Goal: Check status: Check status

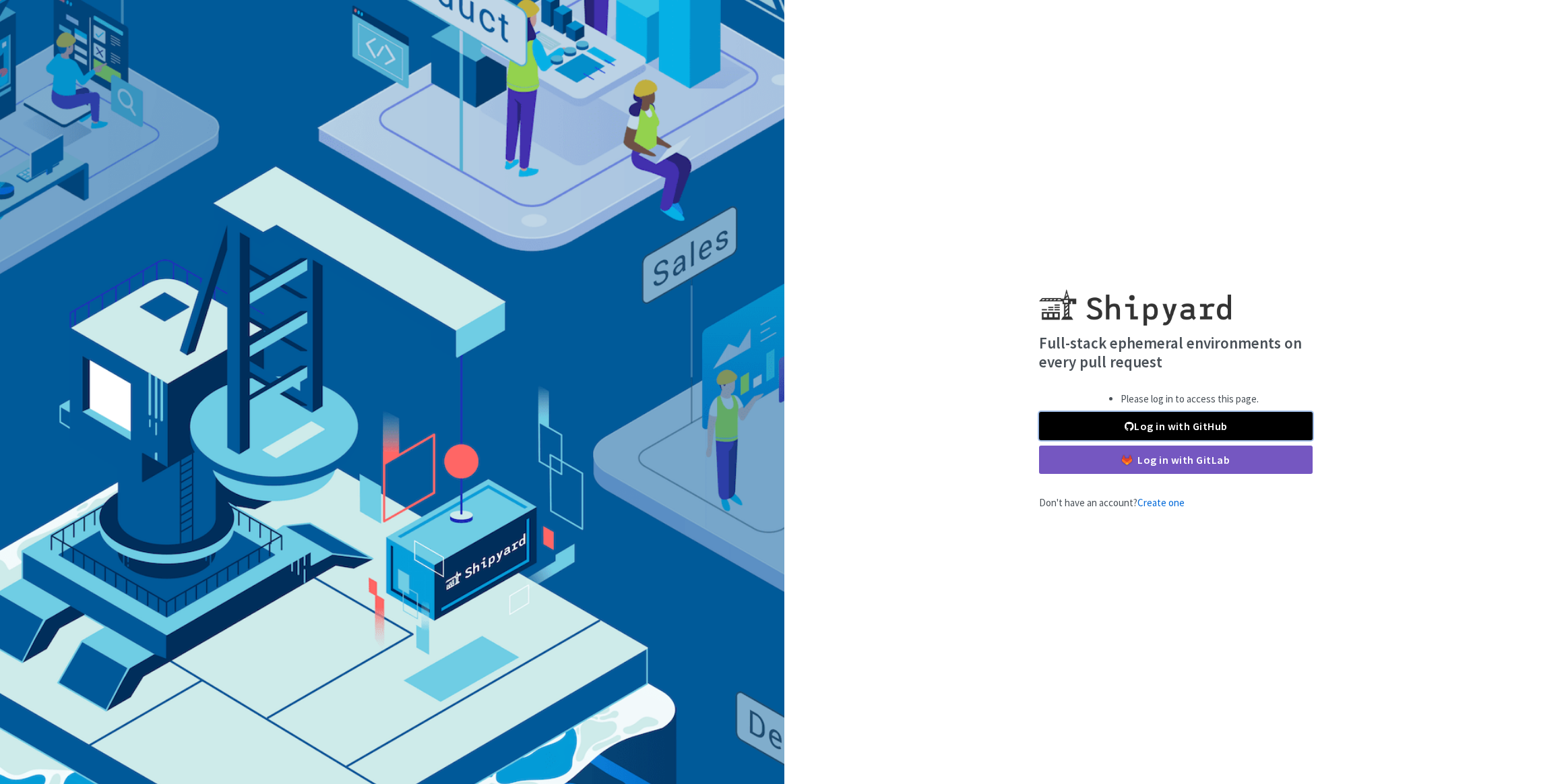
click at [1192, 419] on link "Log in with GitHub" at bounding box center [1176, 426] width 274 height 29
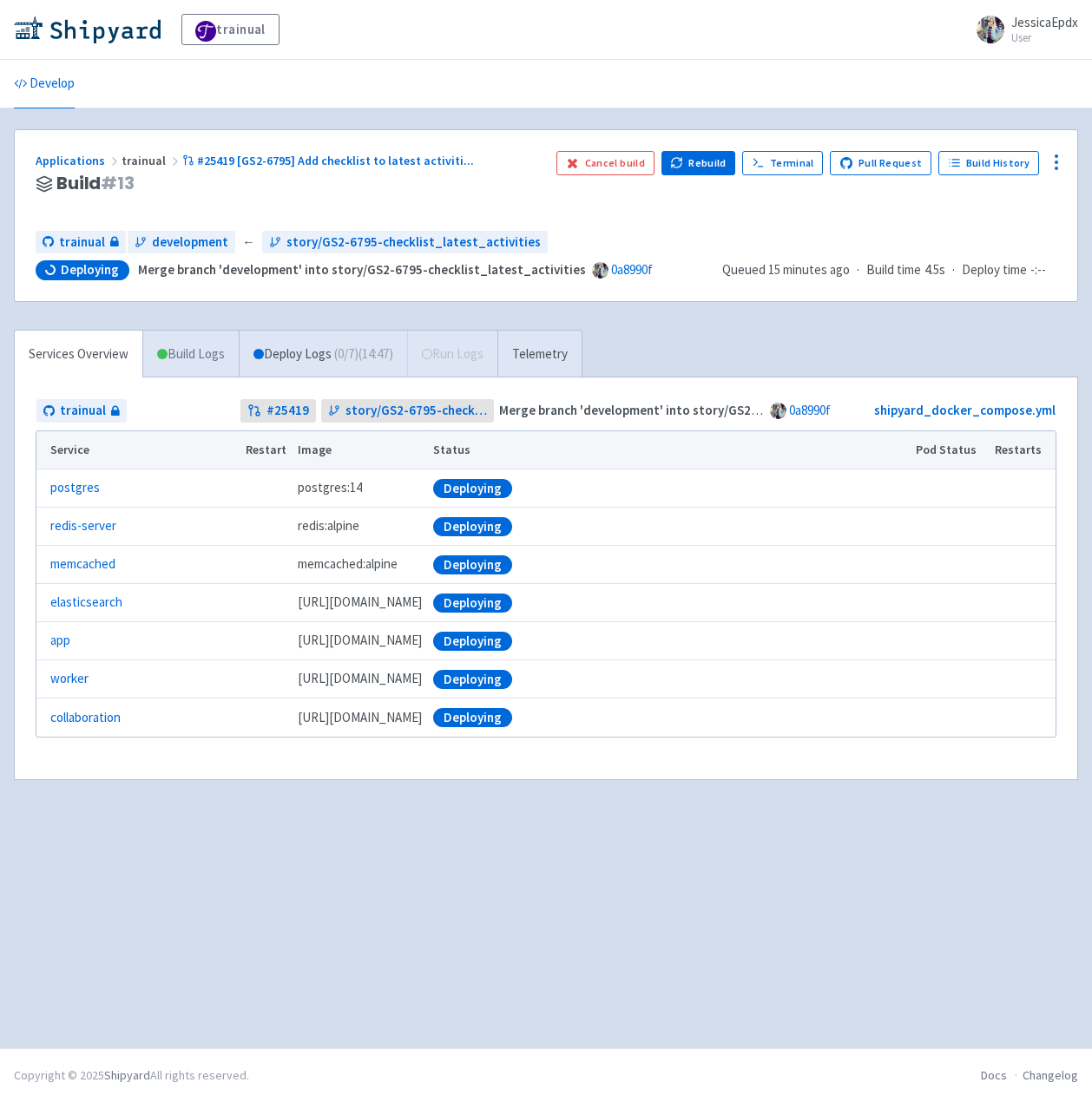
click at [186, 355] on link "Build Logs" at bounding box center [191, 354] width 95 height 48
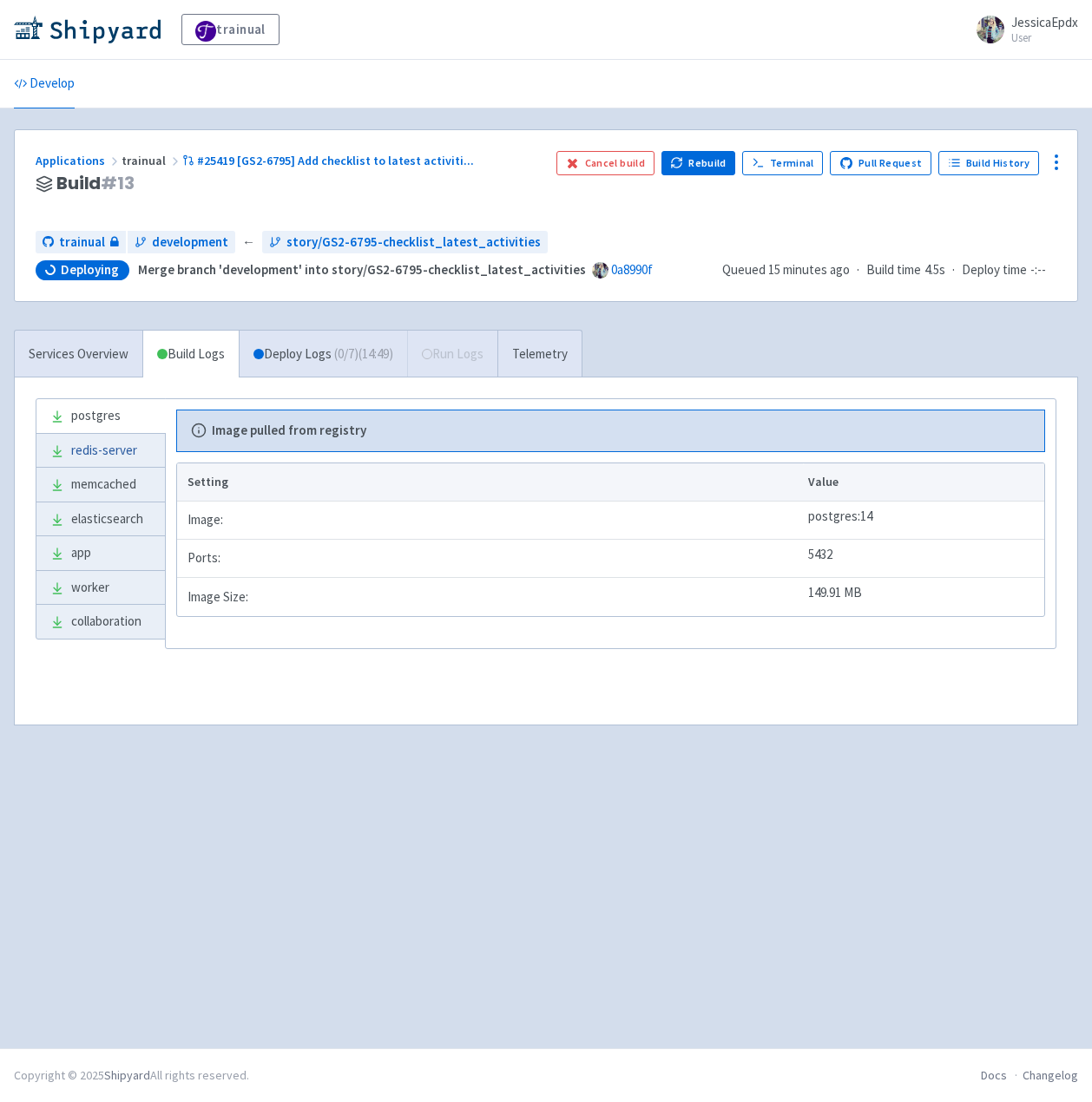
click at [106, 453] on link "redis-server" at bounding box center [100, 451] width 128 height 34
click at [95, 483] on link "memcached" at bounding box center [100, 484] width 128 height 34
click at [89, 510] on link "elasticsearch" at bounding box center [100, 519] width 128 height 34
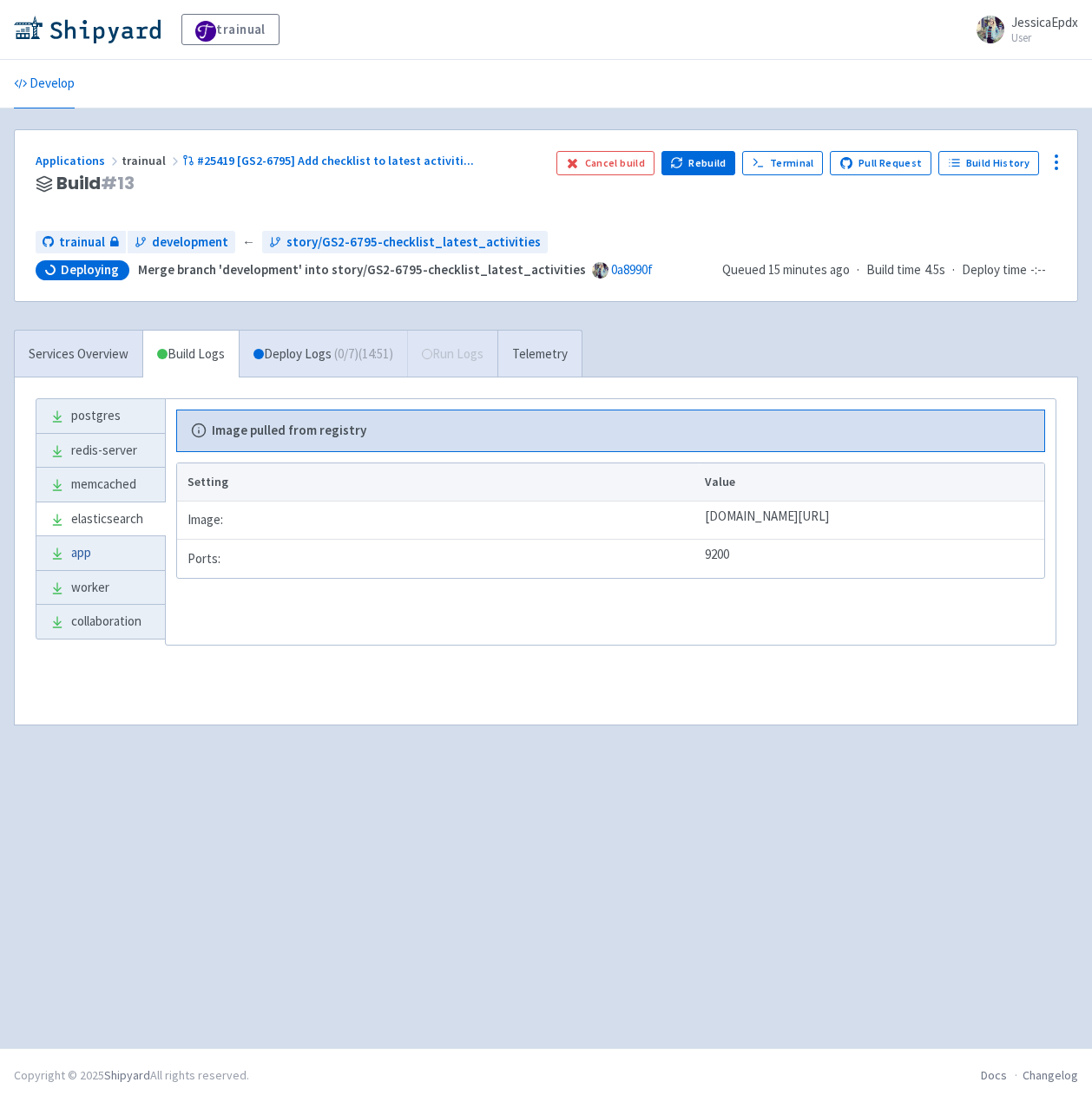
click at [80, 554] on link "app" at bounding box center [100, 553] width 128 height 34
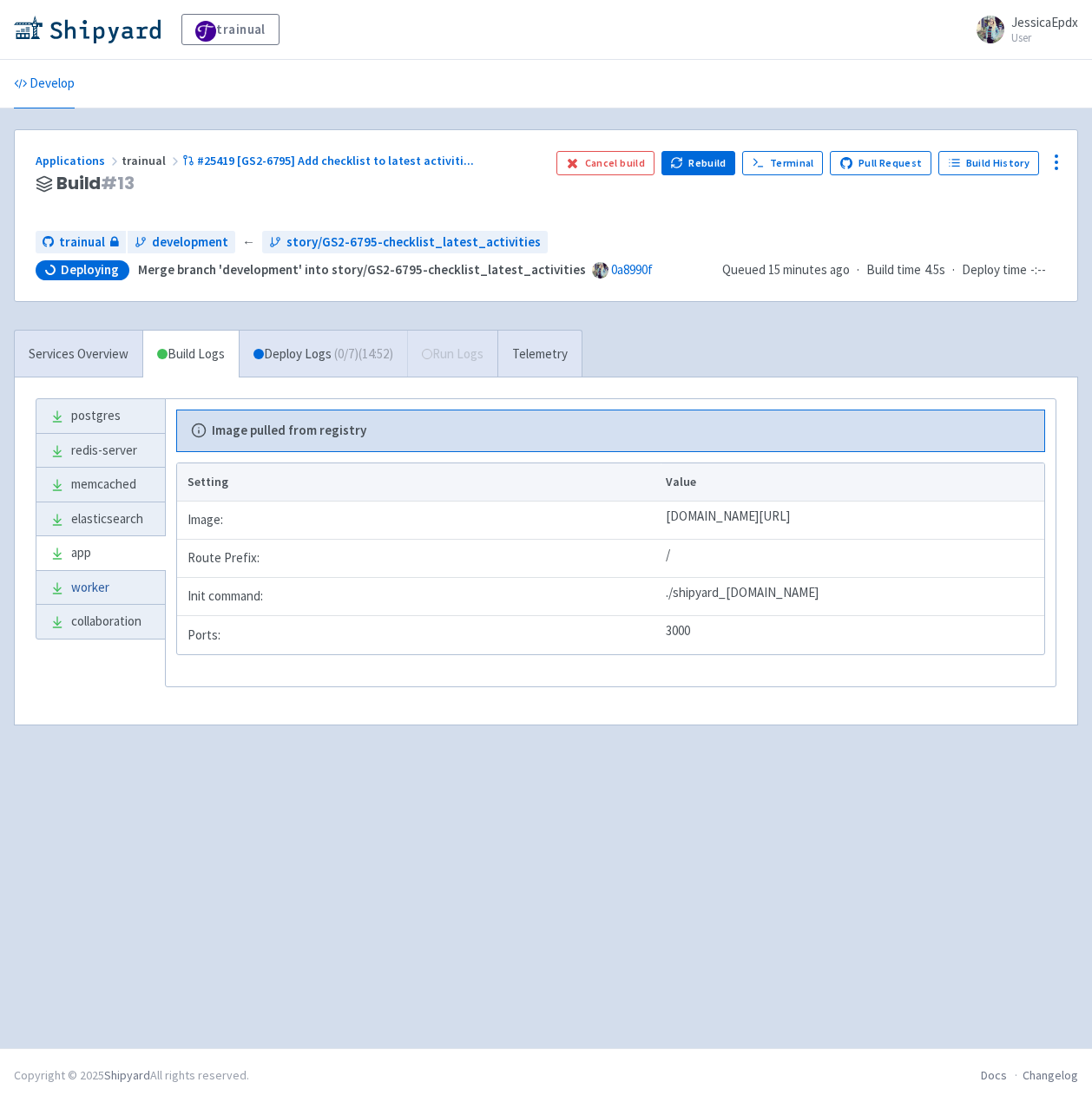
click at [79, 601] on link "worker" at bounding box center [100, 588] width 128 height 34
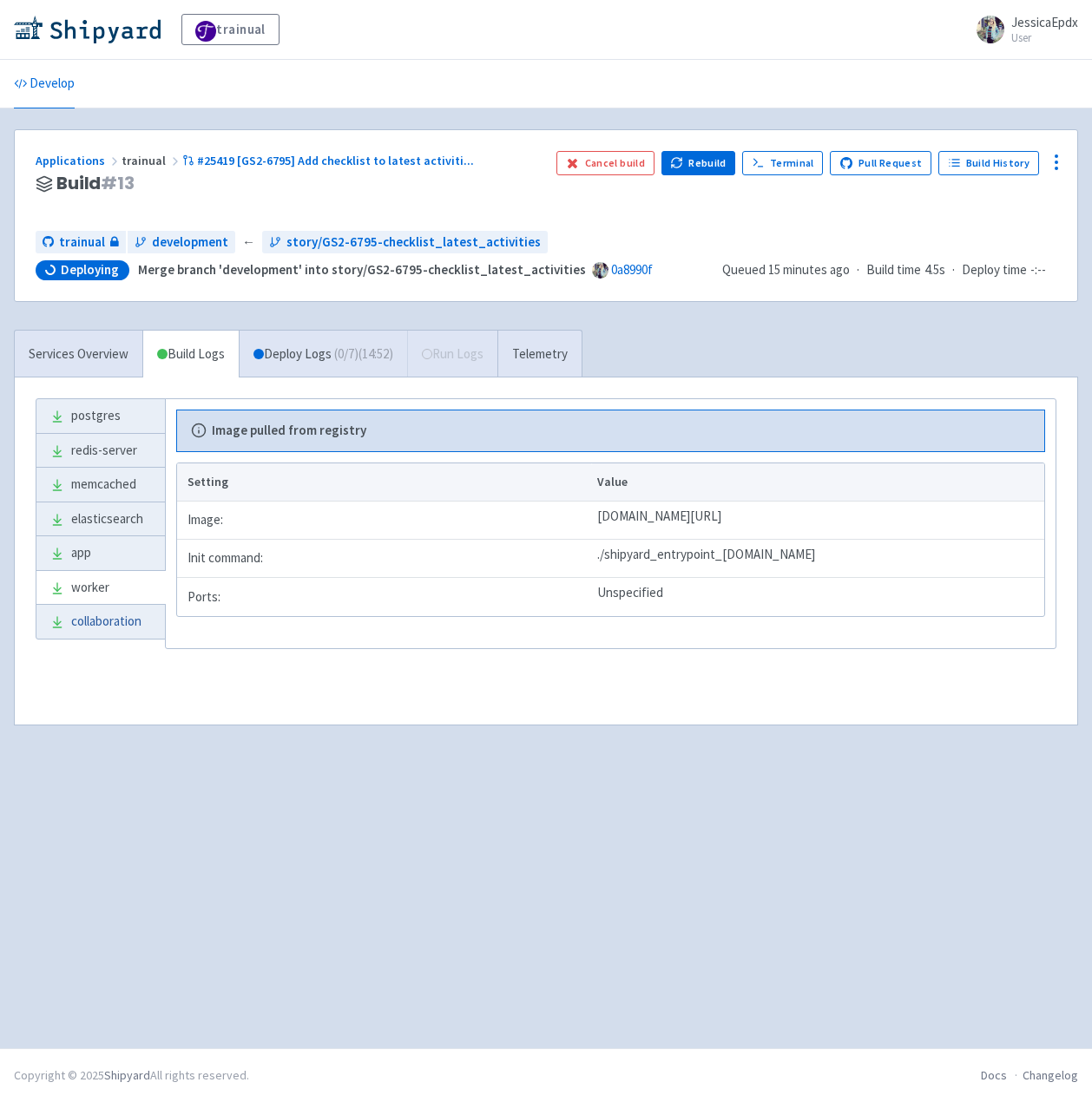
click at [72, 624] on link "collaboration" at bounding box center [100, 621] width 128 height 34
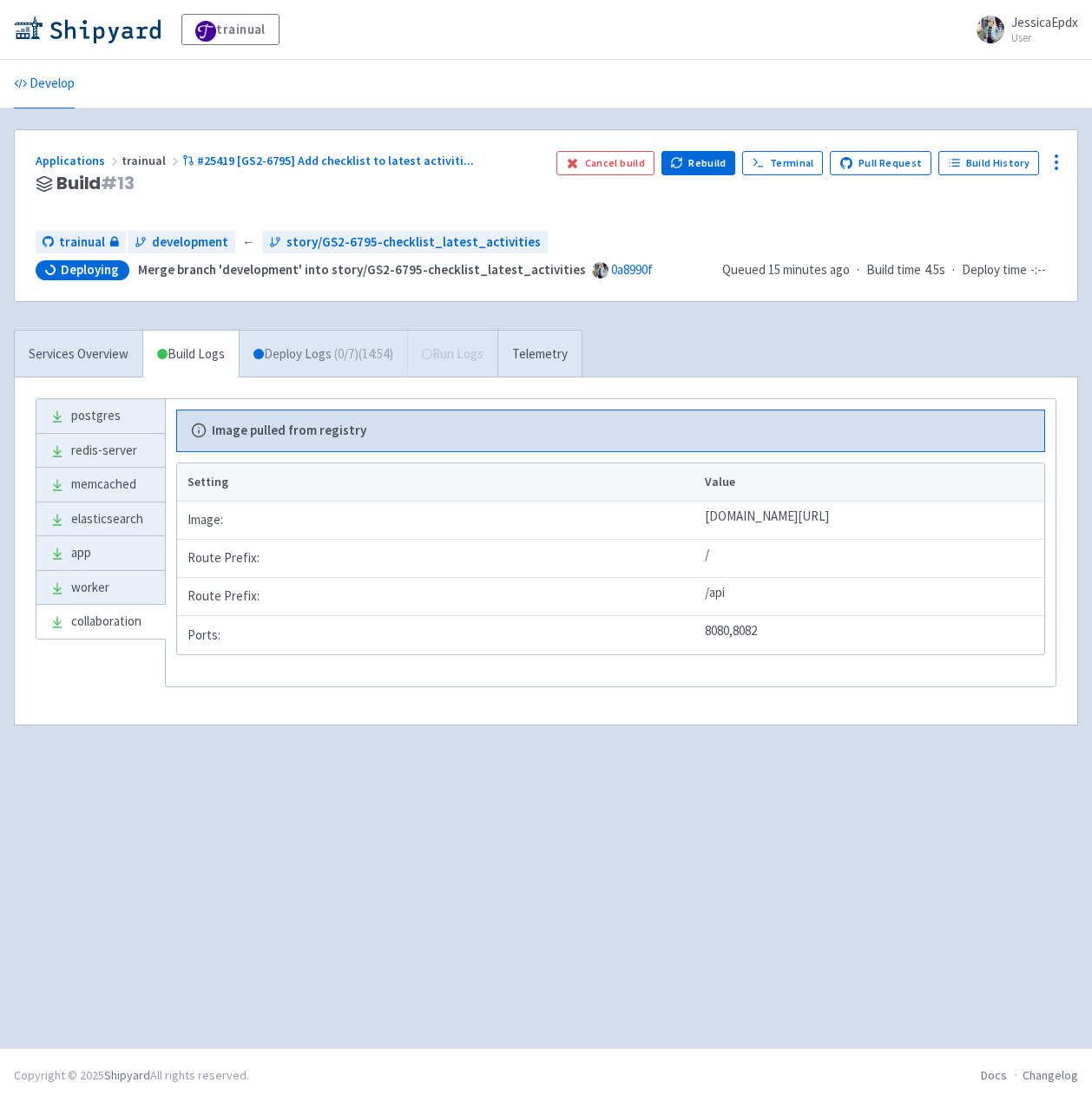
click at [316, 344] on link "Deploy Logs ( 0 / 7 ) (14:54)" at bounding box center [323, 354] width 169 height 48
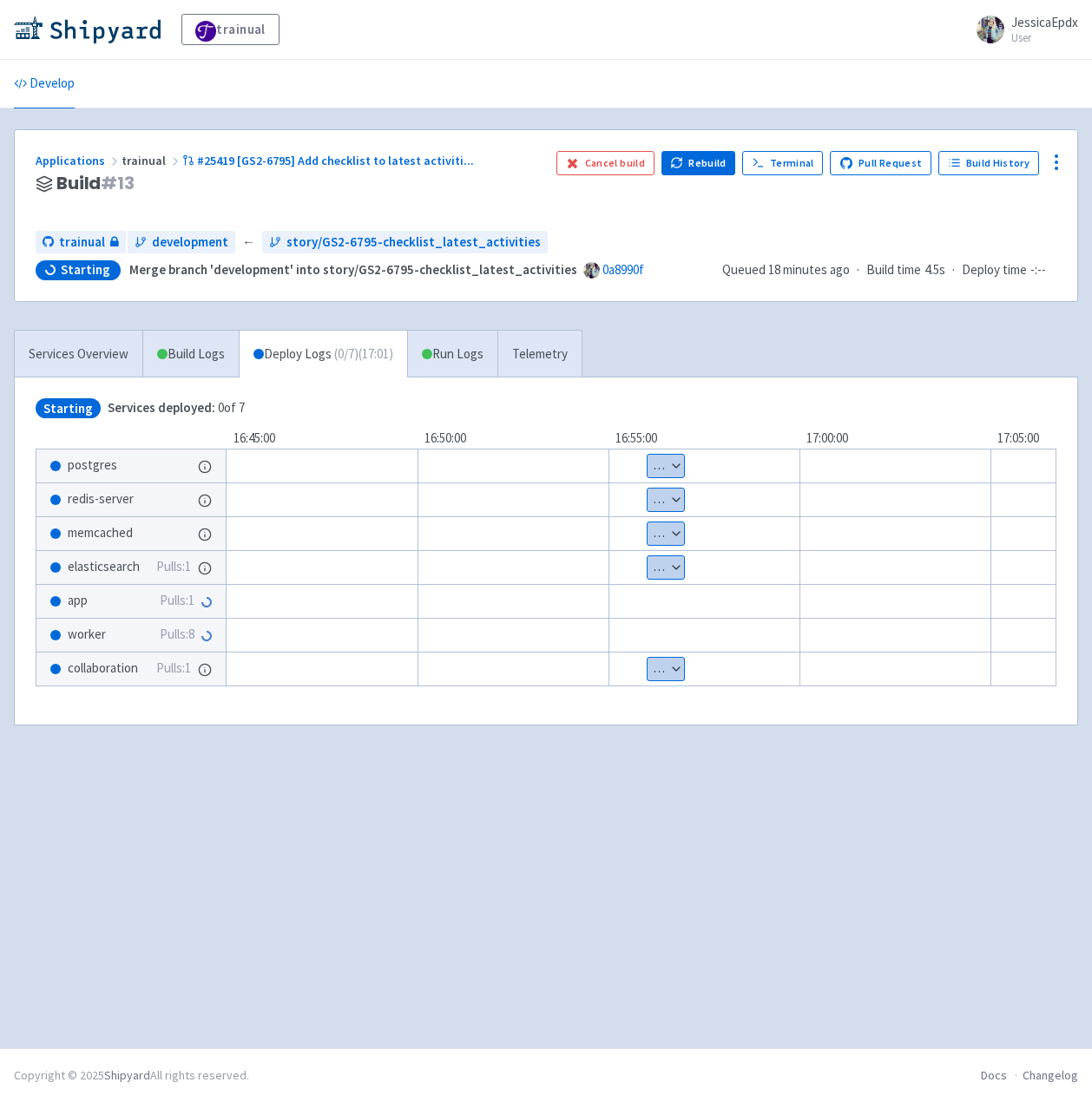
click at [675, 671] on button "Show details" at bounding box center [665, 669] width 37 height 23
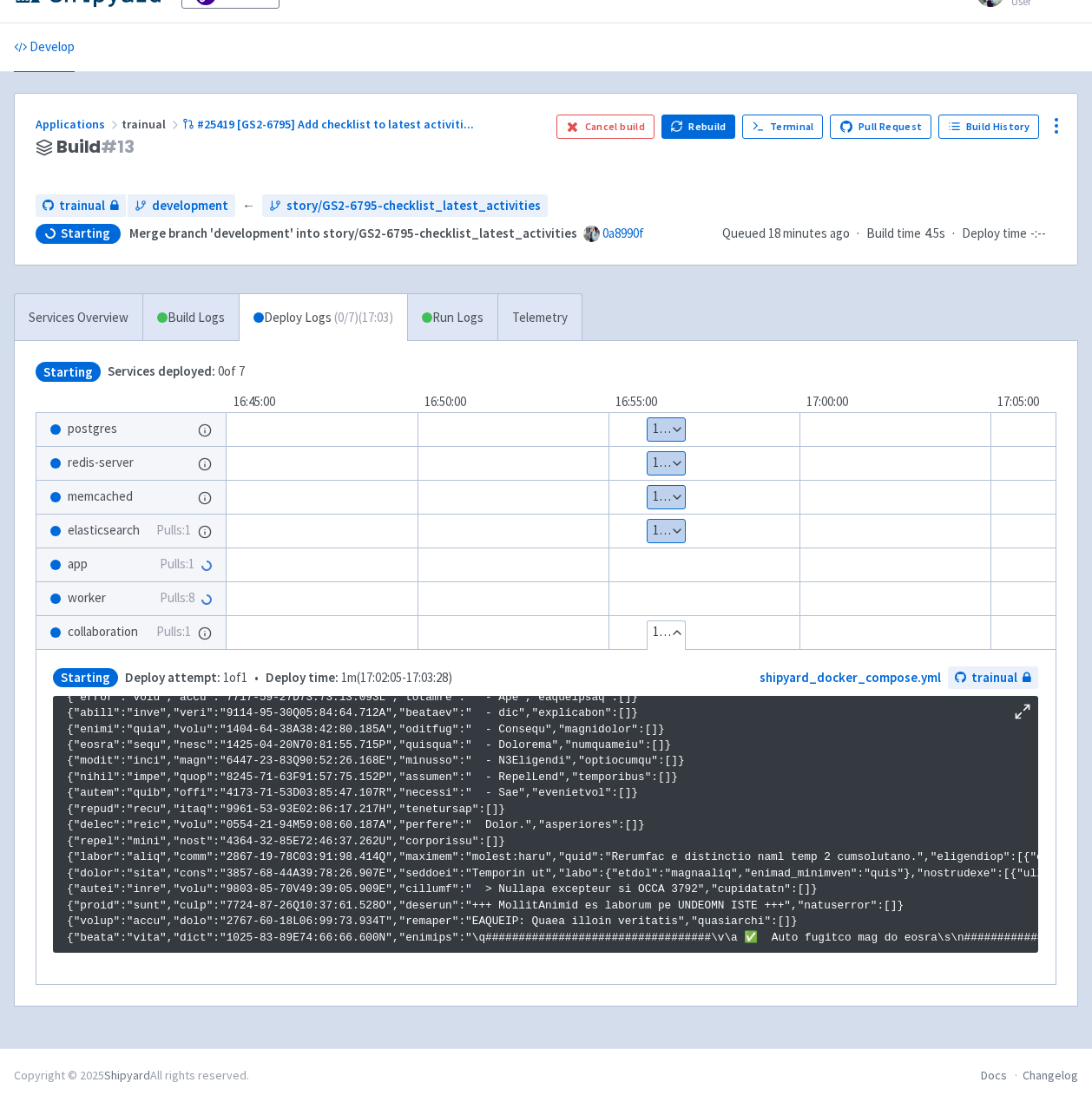
scroll to position [42, 0]
click at [667, 520] on button "Show details" at bounding box center [666, 531] width 38 height 23
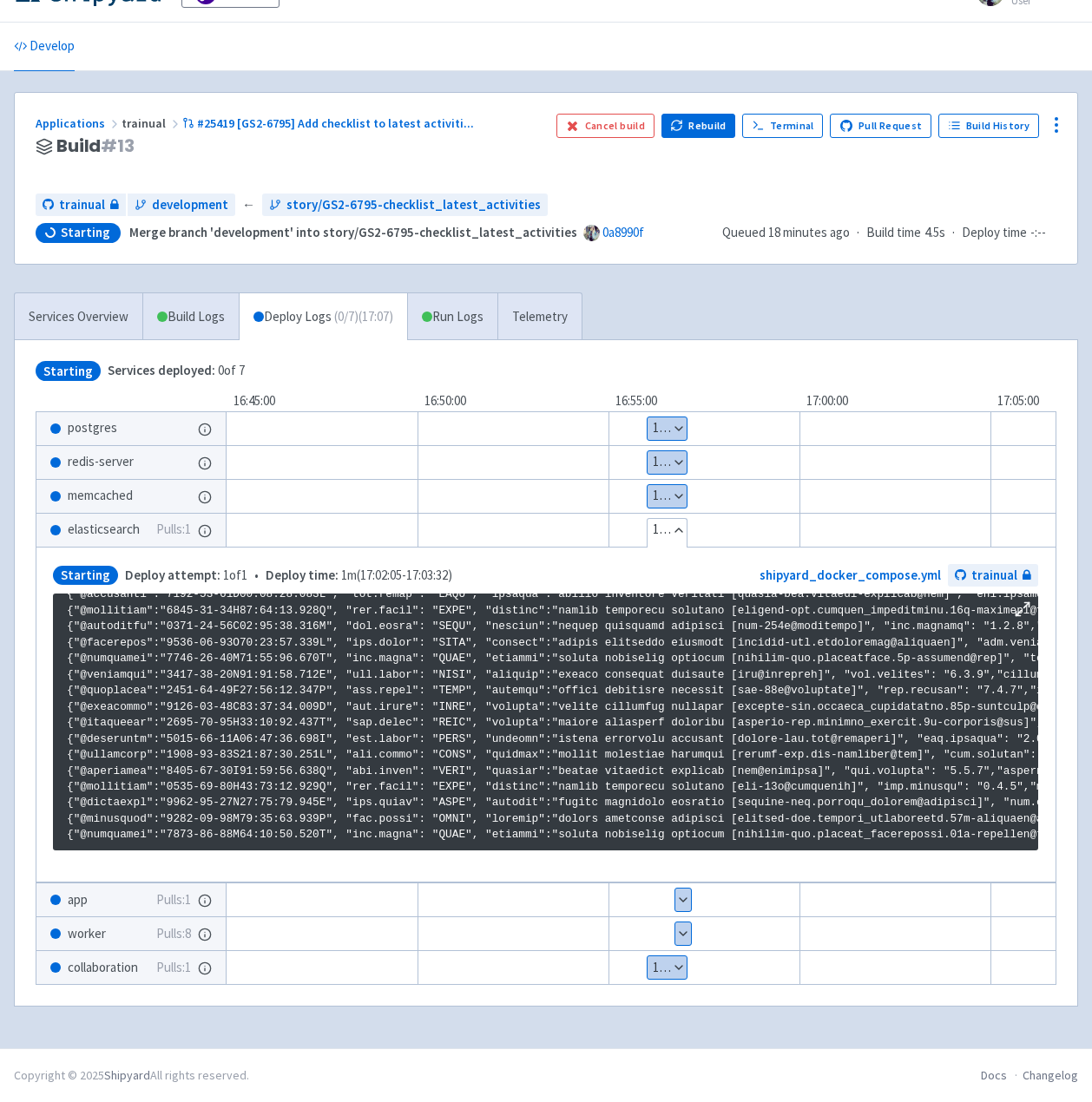
scroll to position [2970, 0]
click at [676, 445] on div "Show details 1 / 1 ⋅ Starting" at bounding box center [657, 462] width 972 height 35
click at [677, 451] on button "Show details" at bounding box center [667, 462] width 40 height 23
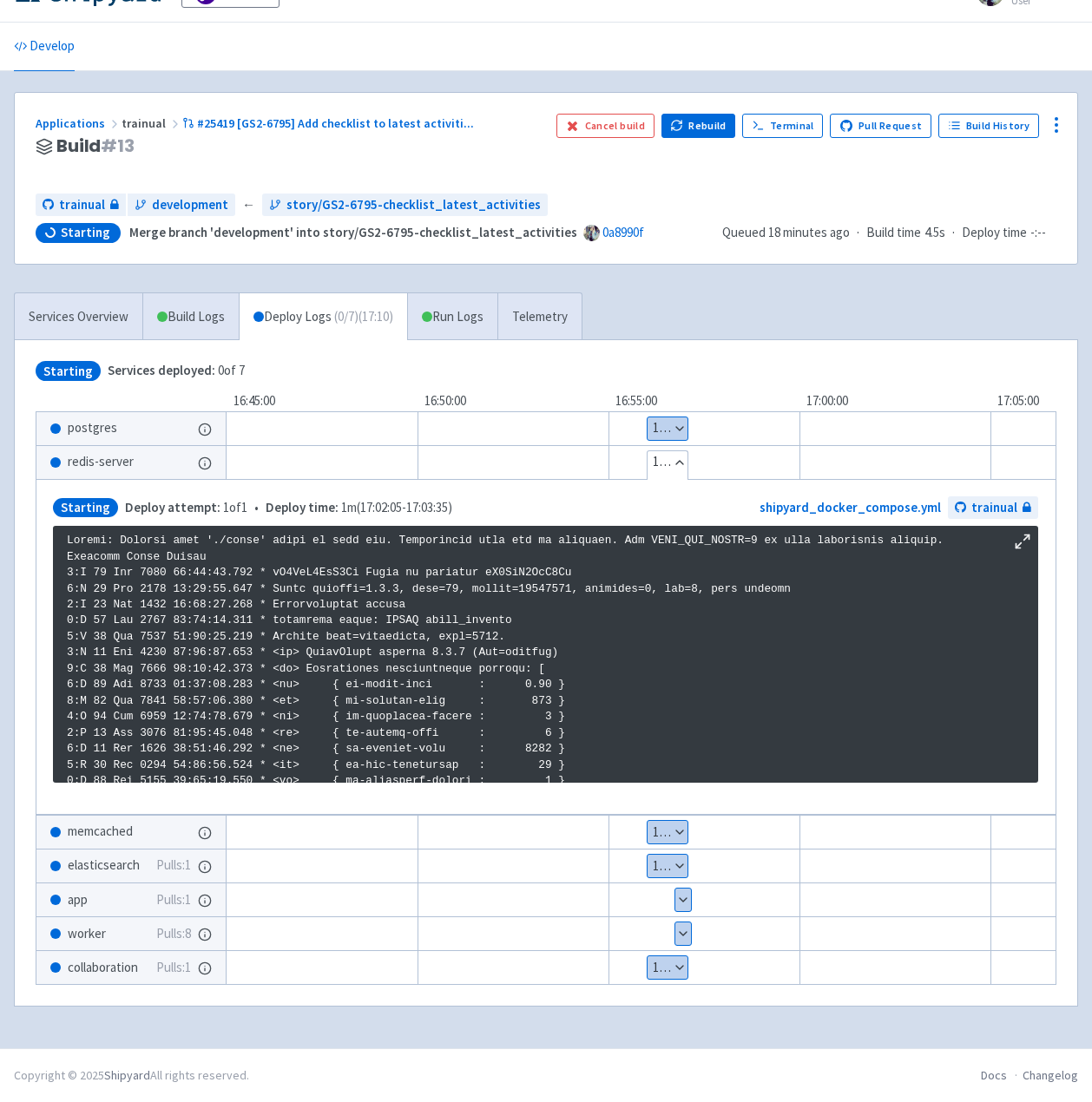
scroll to position [692, 0]
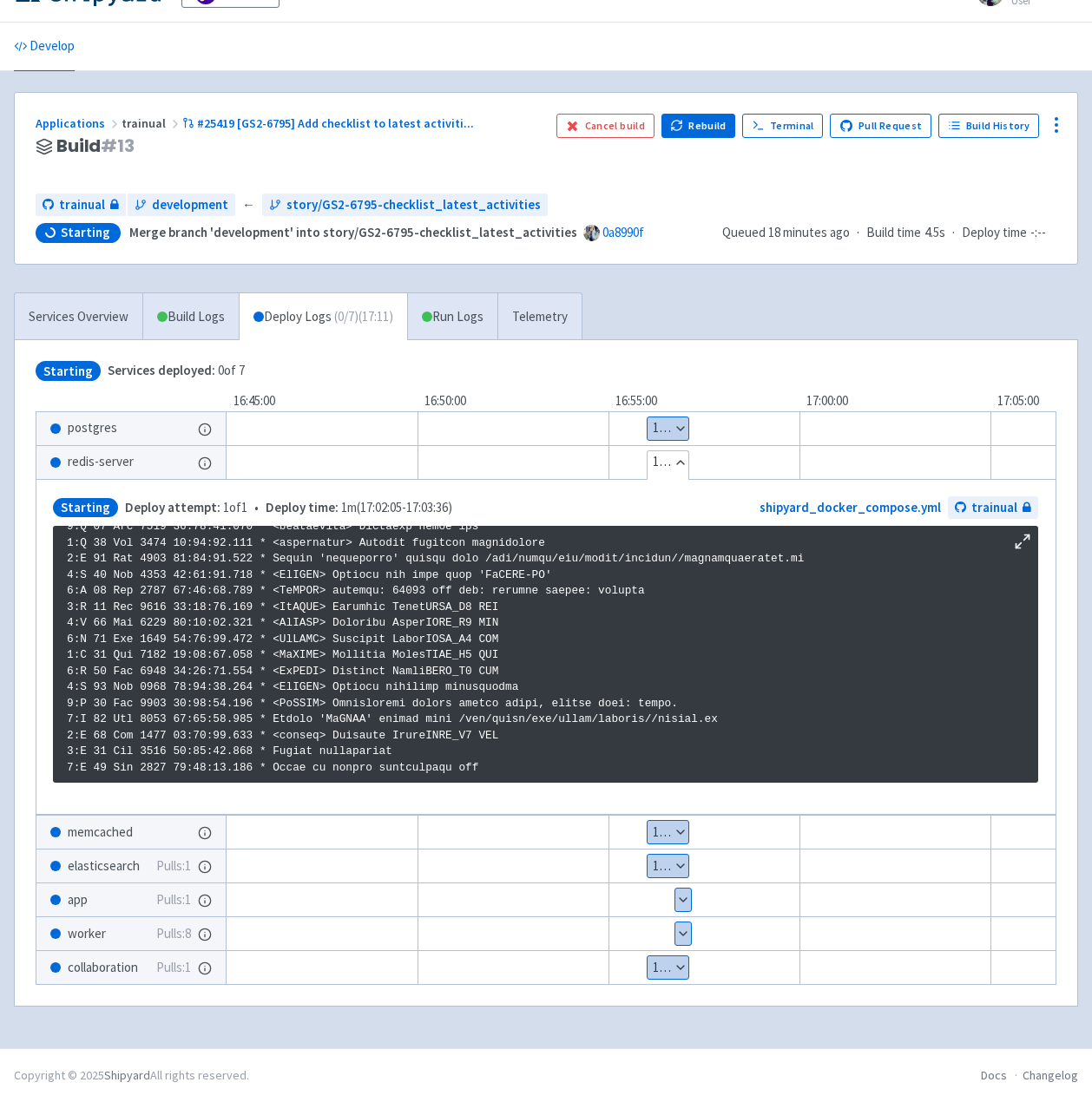
click at [863, 883] on div "Show details 1 / 1 ⋅ Starting" at bounding box center [657, 899] width 972 height 35
click at [768, 361] on div "Starting Services deployed: 0 of 7" at bounding box center [546, 371] width 1021 height 20
click at [684, 457] on button "Hide details" at bounding box center [668, 462] width 43 height 23
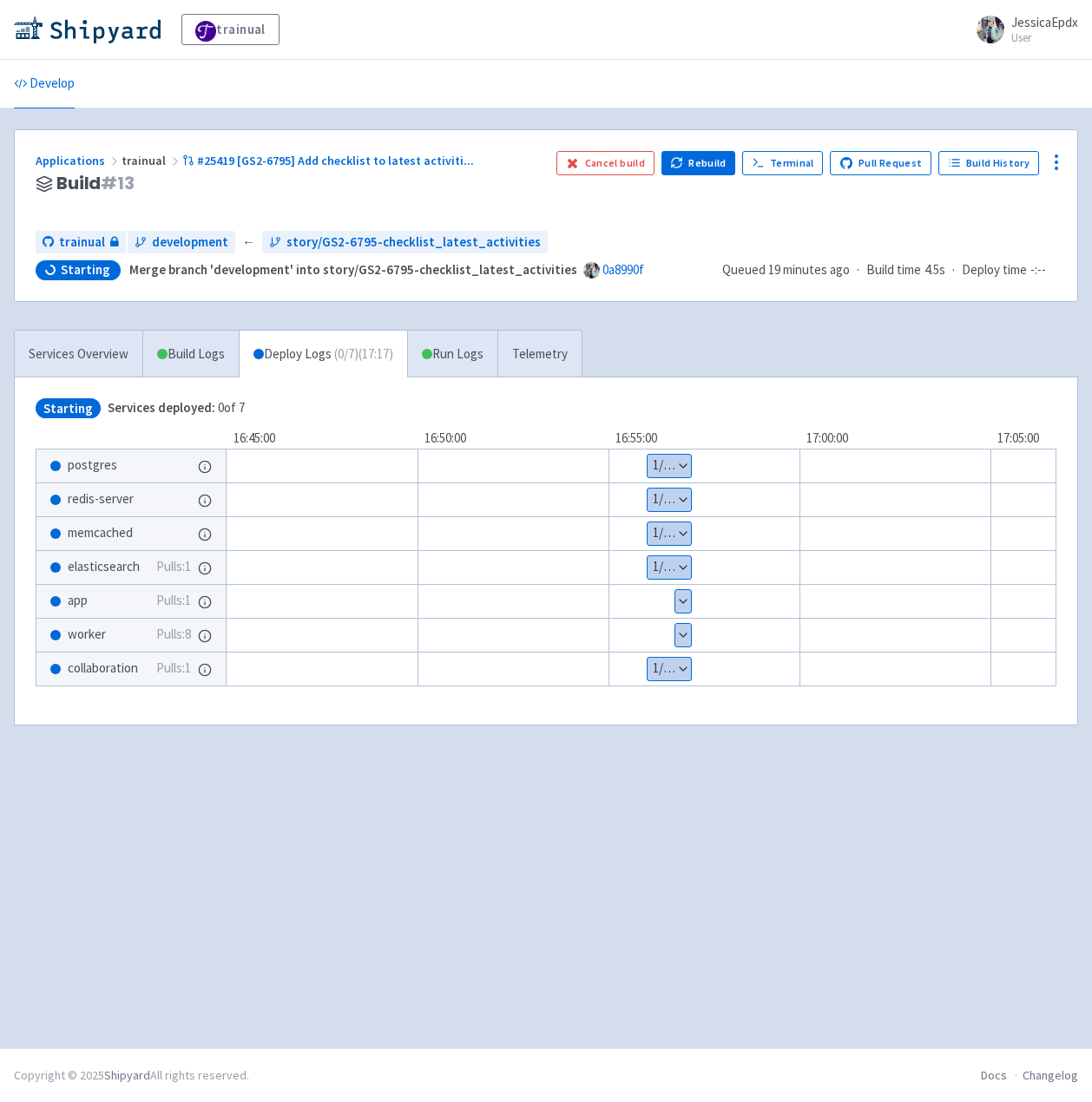
click at [679, 625] on button "Show details" at bounding box center [683, 634] width 16 height 23
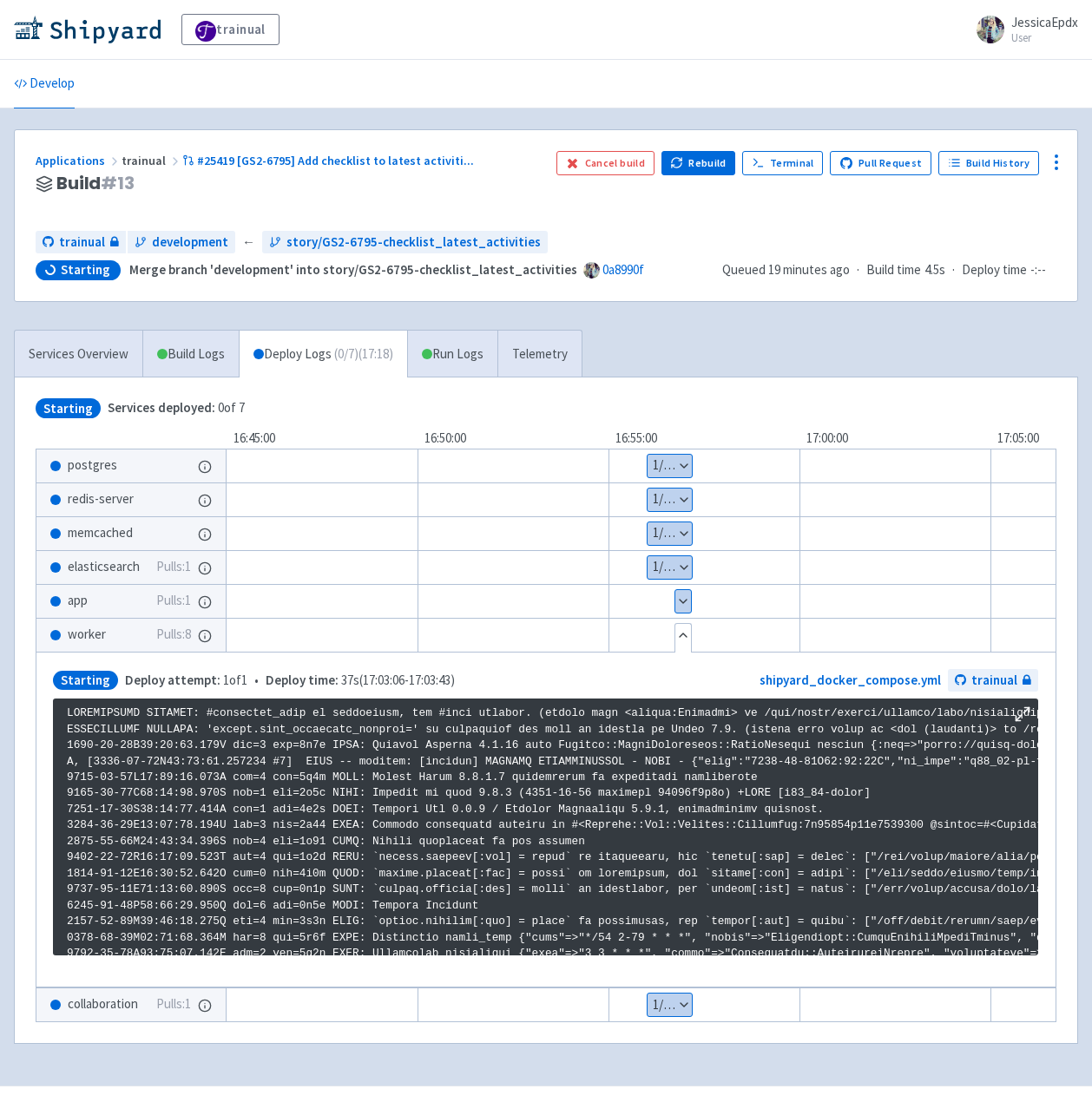
scroll to position [2970, 0]
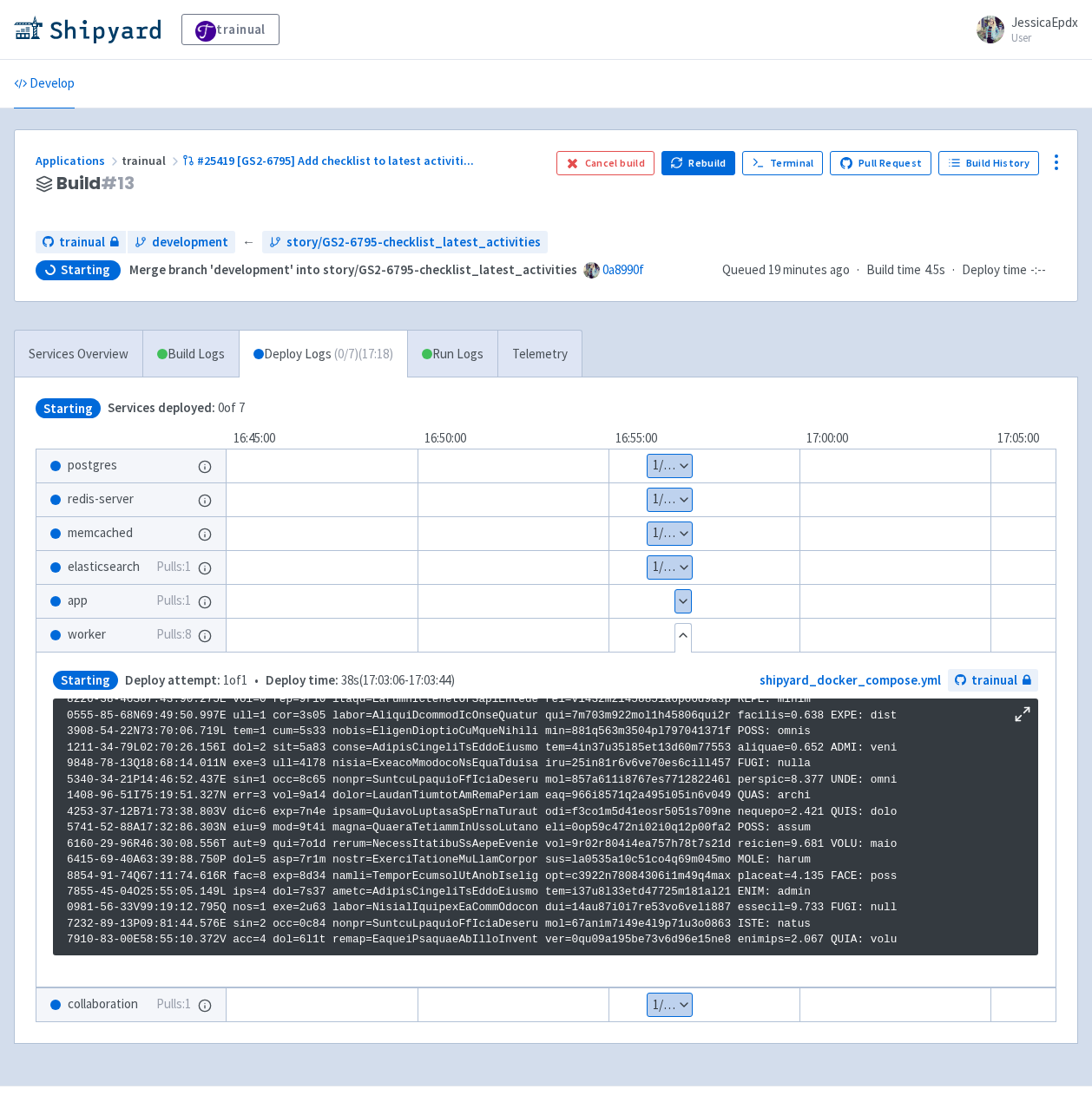
click at [679, 625] on button "Hide details" at bounding box center [683, 634] width 16 height 23
